Goal: Information Seeking & Learning: Learn about a topic

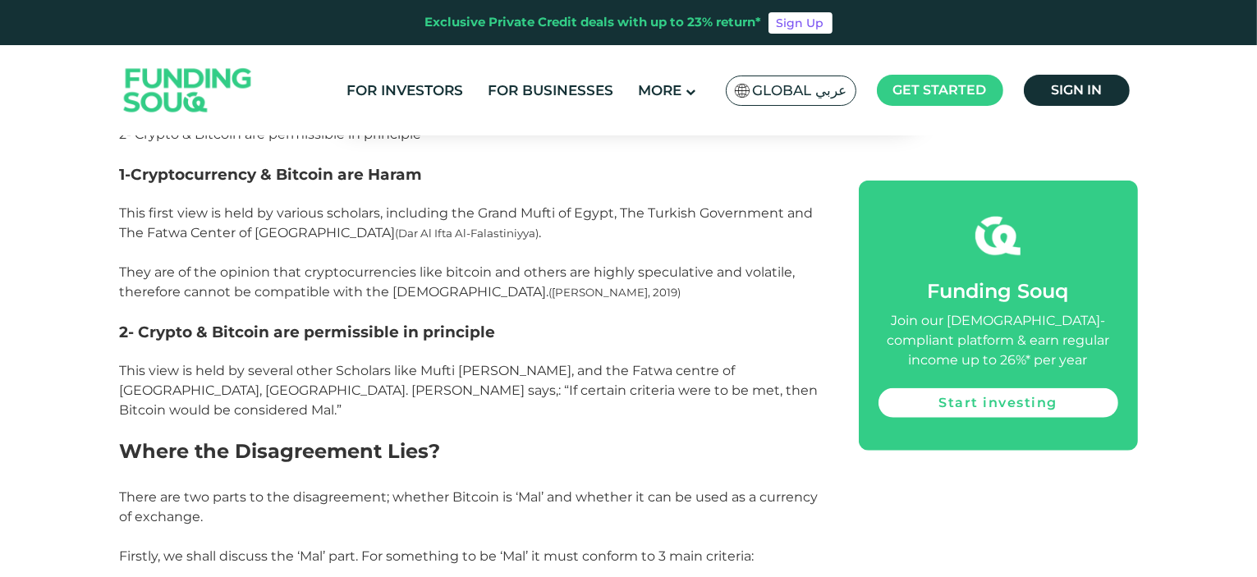
scroll to position [1513, 0]
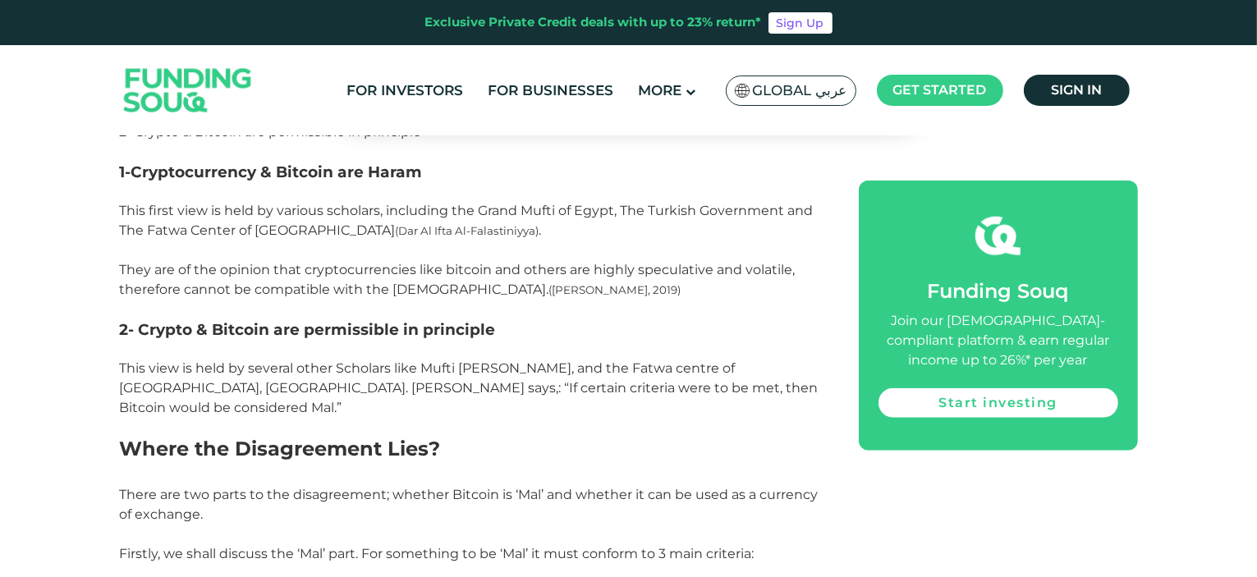
click at [654, 150] on p at bounding box center [471, 152] width 702 height 20
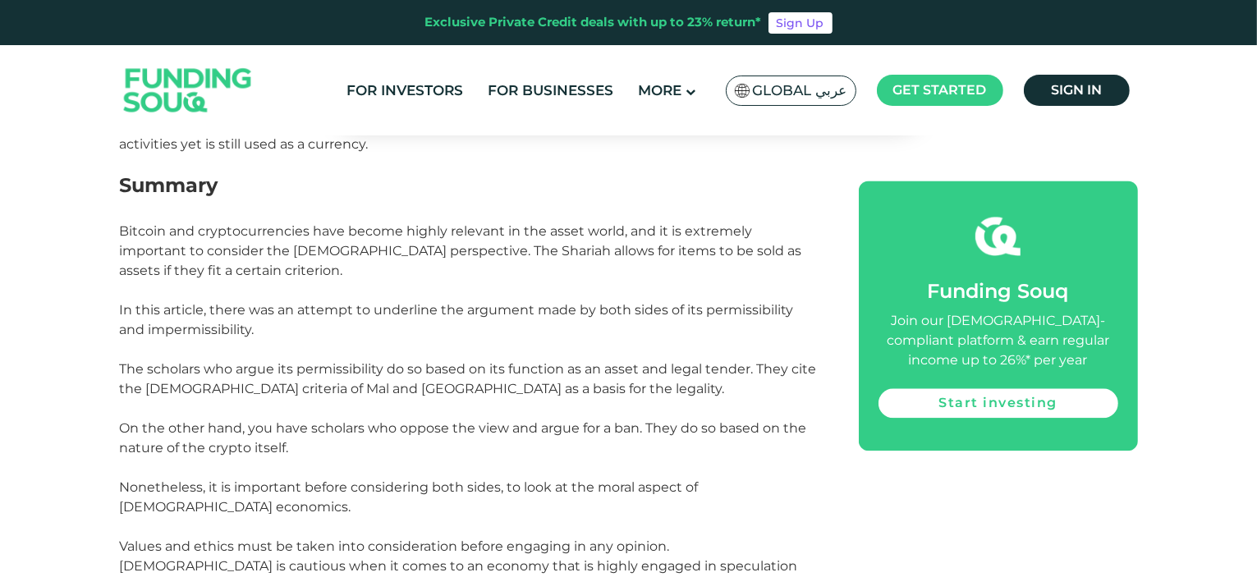
scroll to position [3596, 0]
click at [445, 225] on p "Bitcoin and cryptocurrencies have become highly relevant in the asset world, an…" at bounding box center [471, 291] width 702 height 138
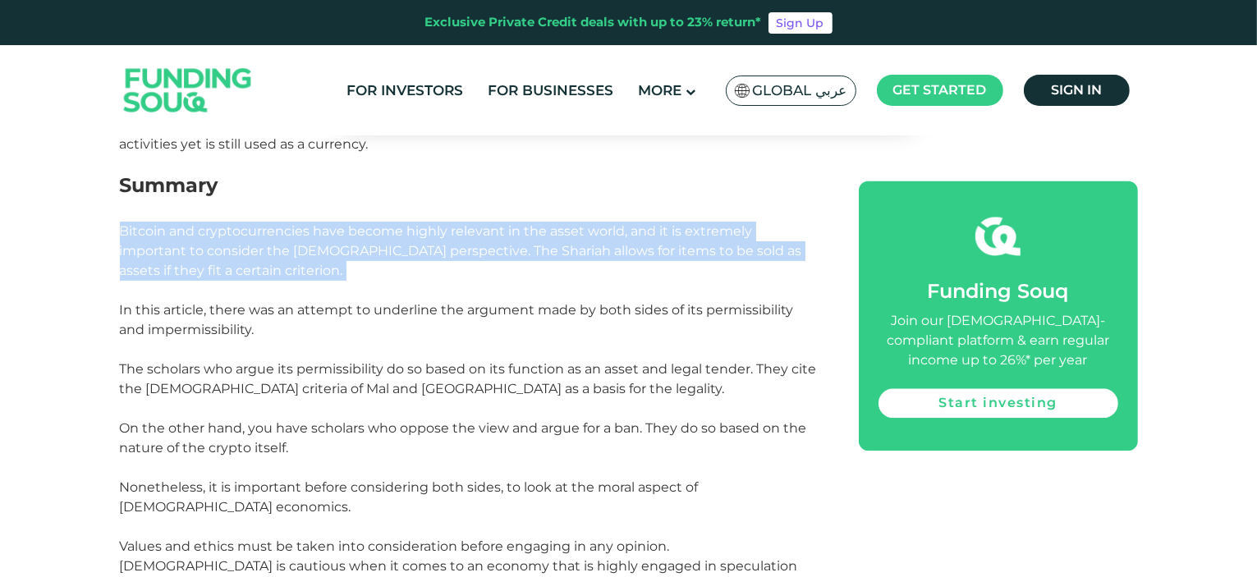
click at [445, 225] on p "Bitcoin and cryptocurrencies have become highly relevant in the asset world, an…" at bounding box center [471, 291] width 702 height 138
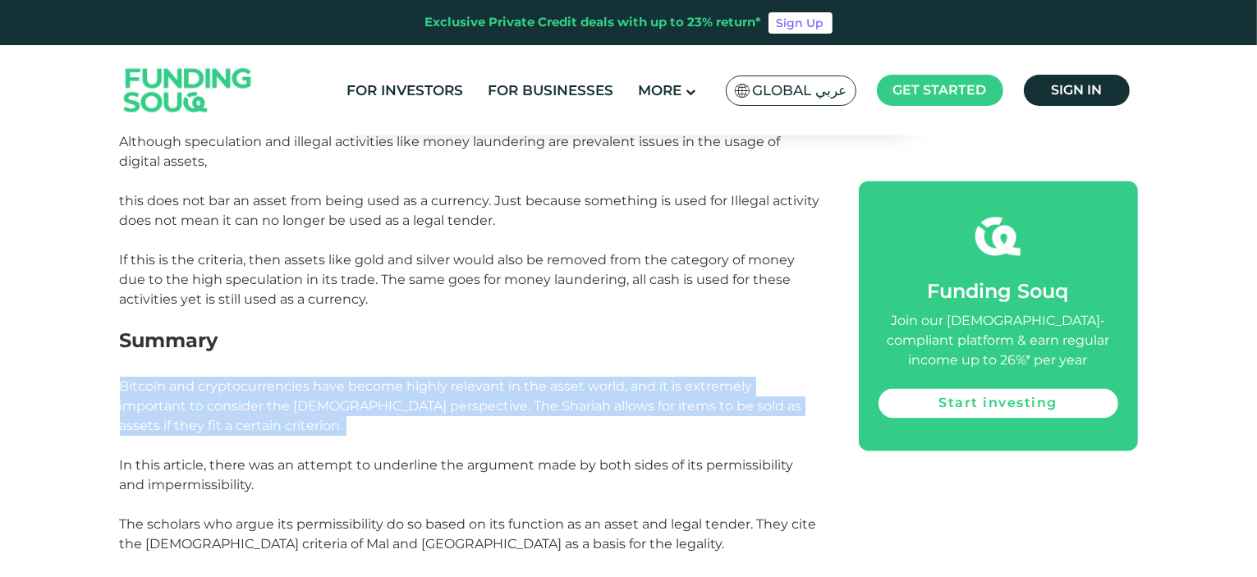
scroll to position [3440, 0]
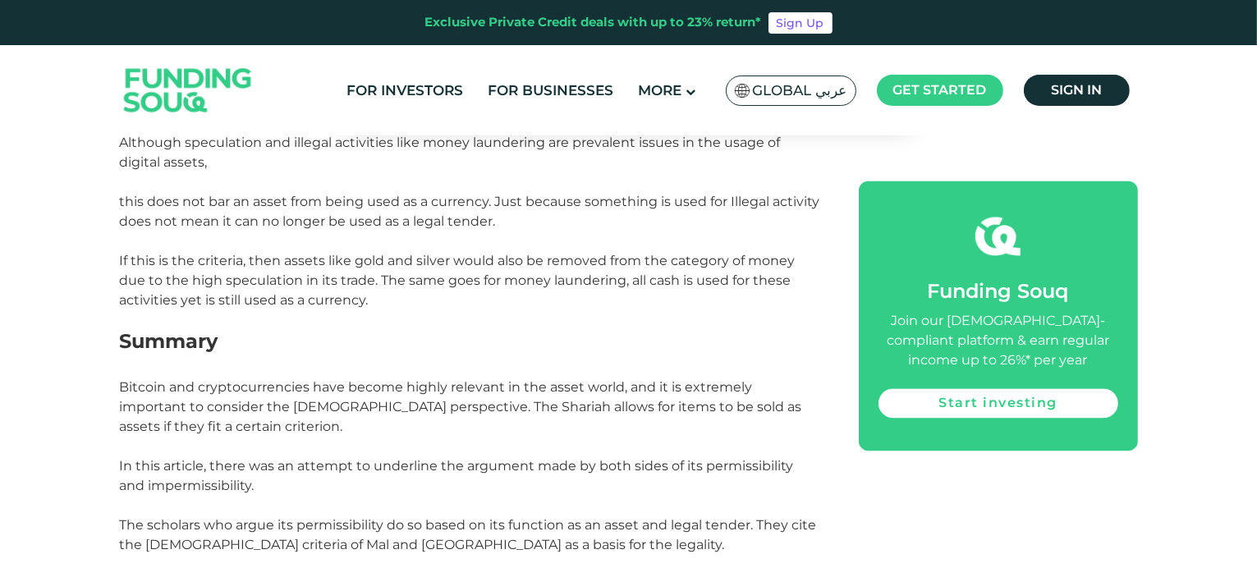
click at [516, 310] on p at bounding box center [471, 320] width 702 height 20
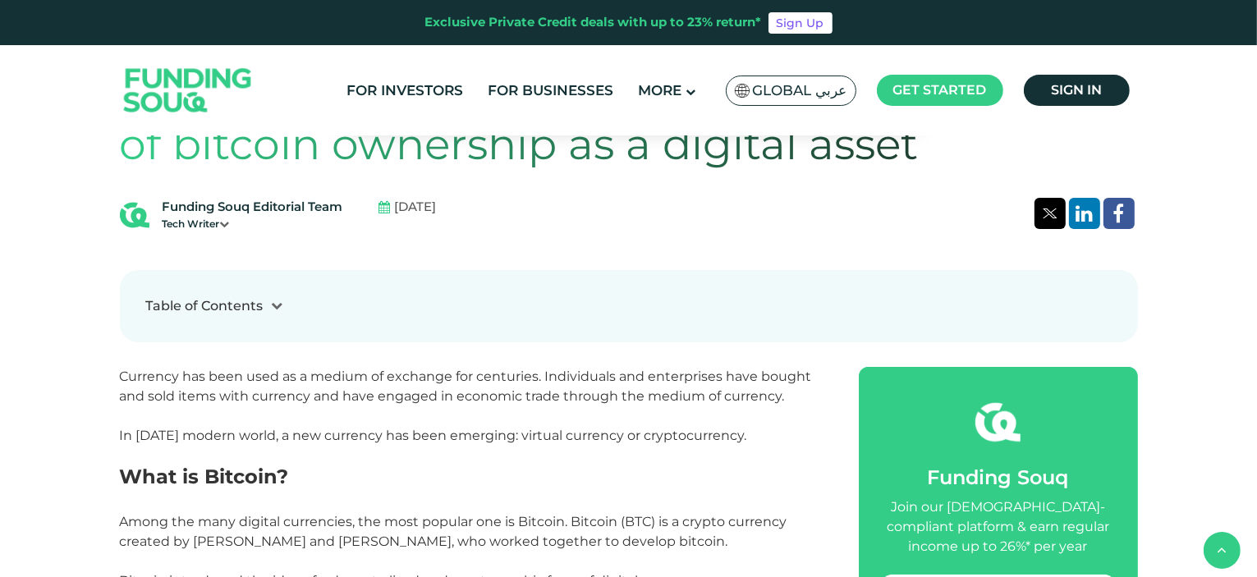
scroll to position [516, 0]
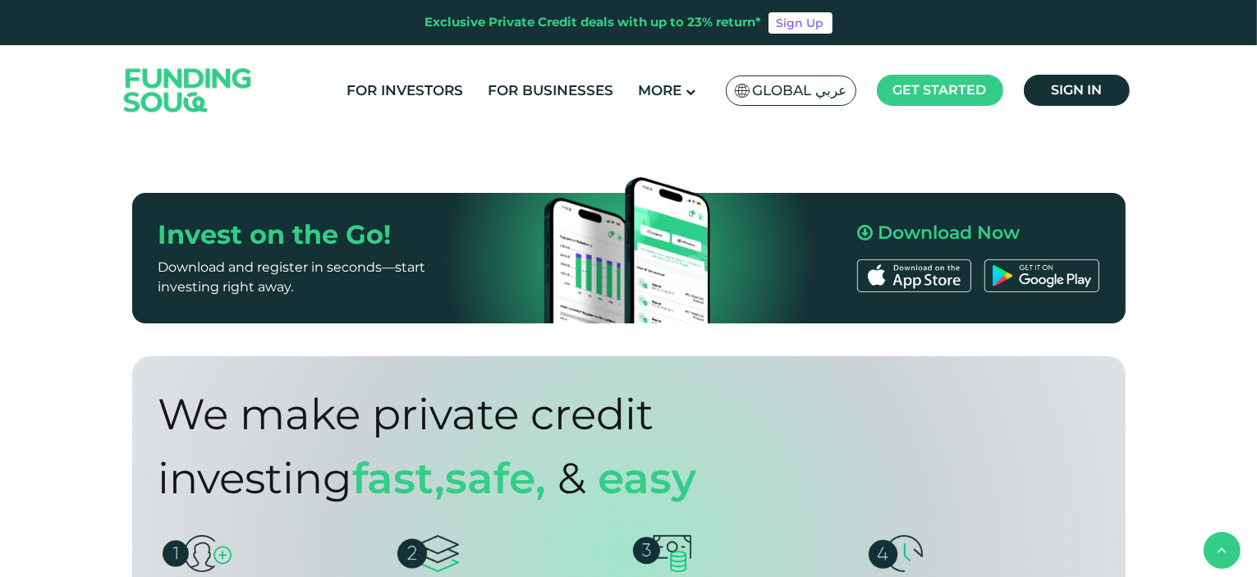
scroll to position [1302, 0]
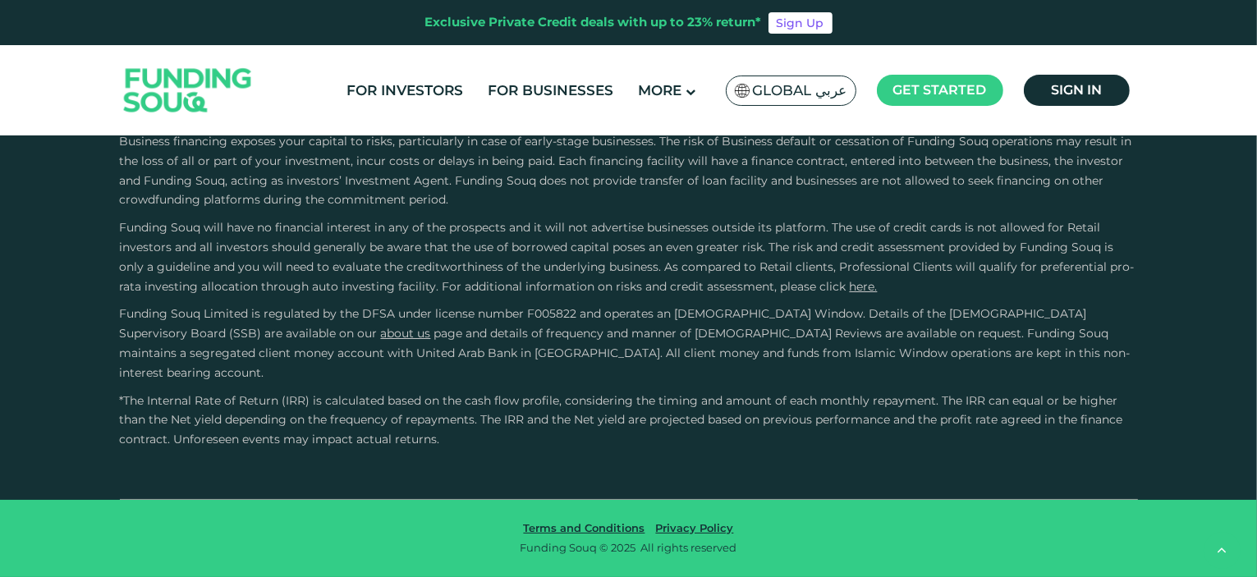
type tc-range-slider "4"
